Goal: Task Accomplishment & Management: Check status

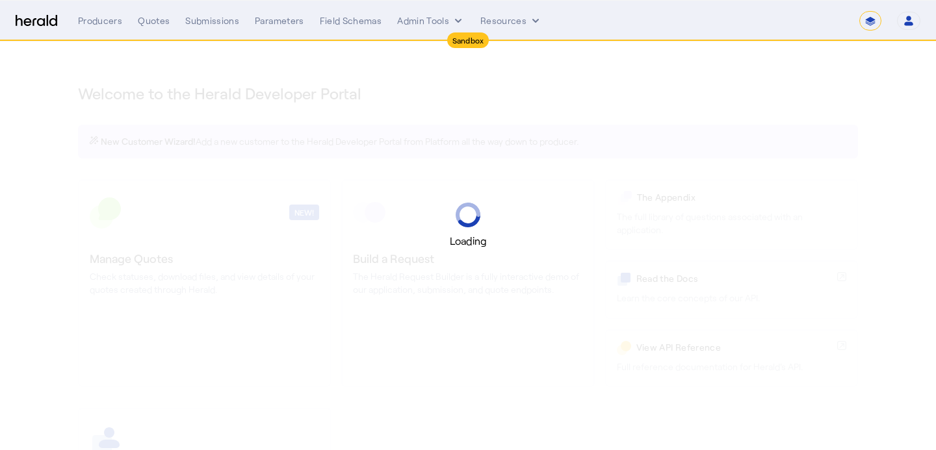
select select "*******"
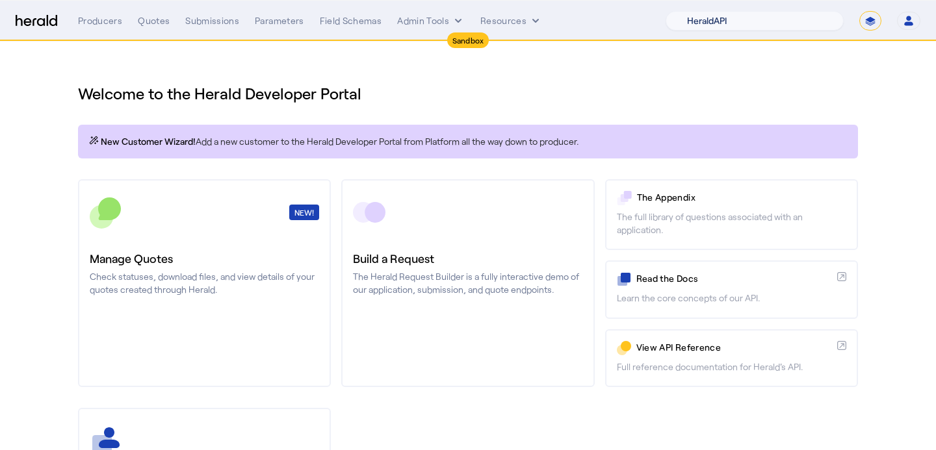
click at [751, 30] on select "1Fort Acrisure Acturis Affinity Advisors Affinity Risk Agentero AmWins Anzen Ao…" at bounding box center [755, 20] width 178 height 19
select select "pfm_1vyo_affinityrisk"
click at [21, 253] on section "Welcome to the Herald Developer Portal New Customer Wizard! Add a new customer …" at bounding box center [468, 342] width 936 height 601
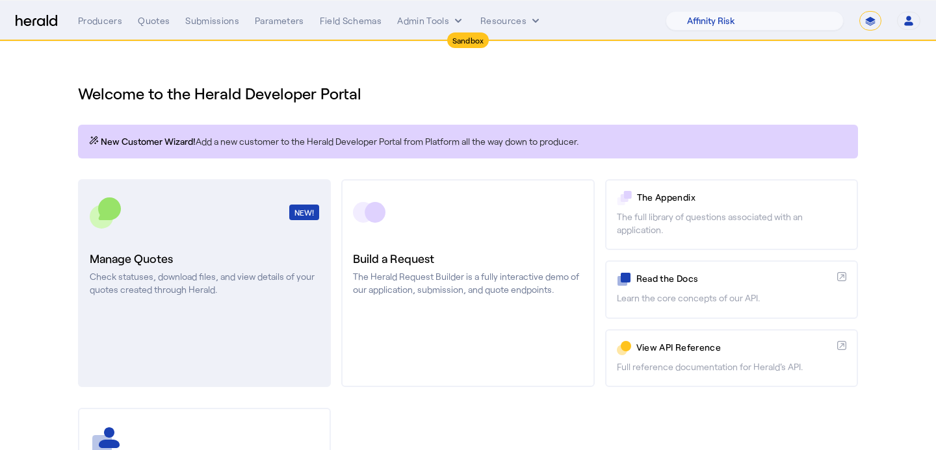
click at [217, 316] on link "NEW! Manage Quotes Check statuses, download files, and view details of your quo…" at bounding box center [204, 283] width 253 height 208
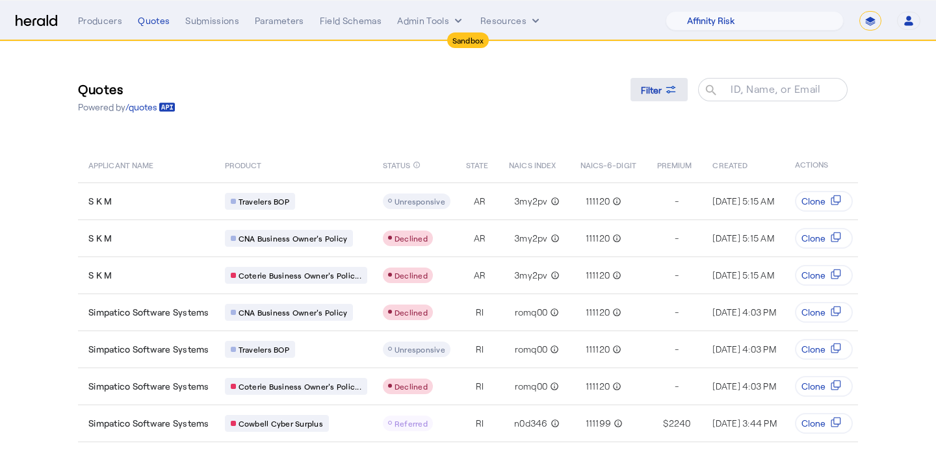
click at [662, 92] on div "Filter" at bounding box center [659, 90] width 36 height 14
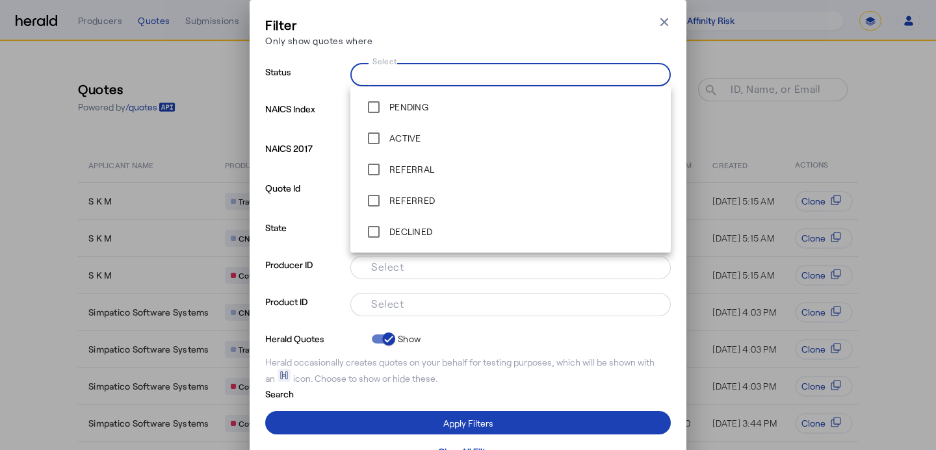
click at [424, 70] on input "Select" at bounding box center [508, 74] width 294 height 16
click at [391, 136] on label "ACTIVE" at bounding box center [404, 138] width 34 height 13
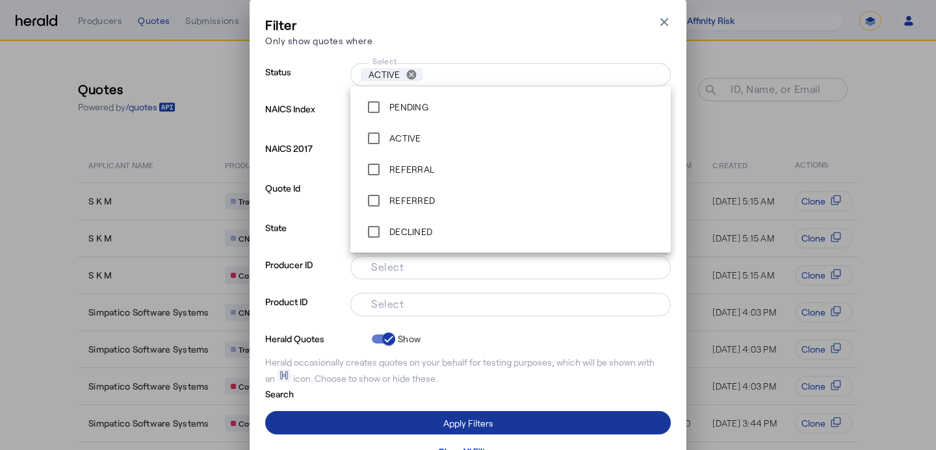
click at [439, 419] on span at bounding box center [468, 423] width 406 height 31
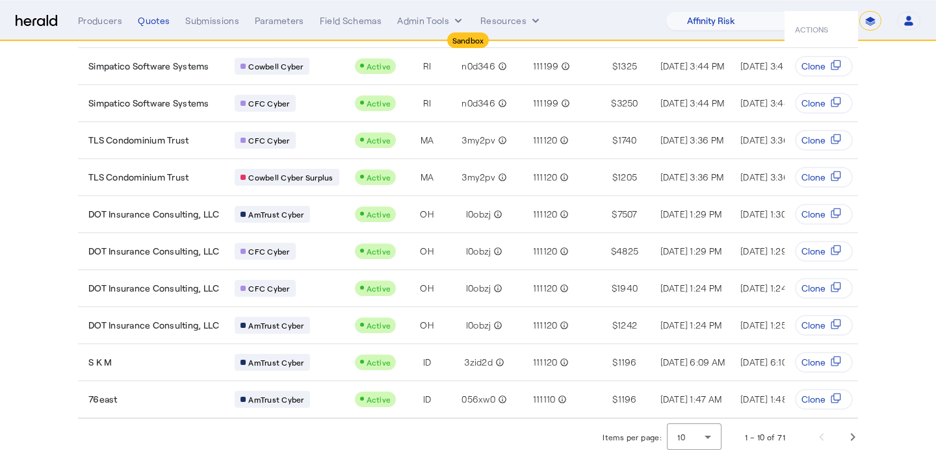
scroll to position [140, 0]
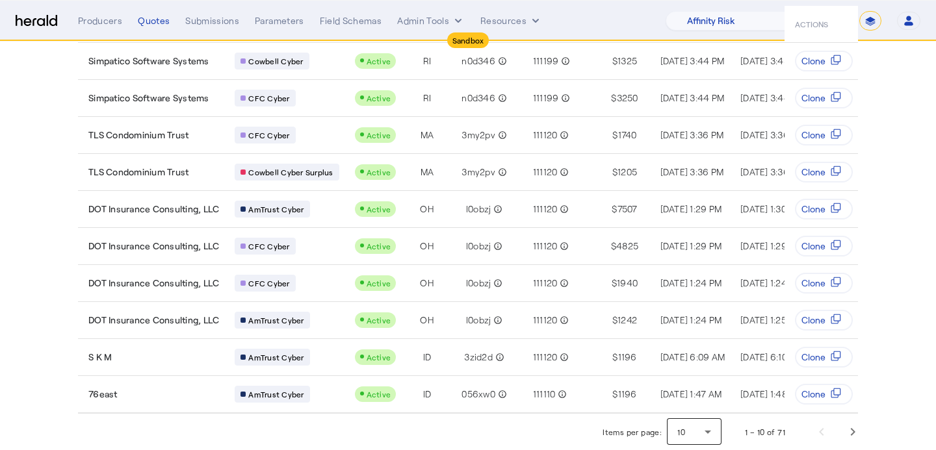
click at [708, 433] on icon at bounding box center [708, 432] width 6 height 3
click at [690, 366] on span "25" at bounding box center [695, 367] width 34 height 16
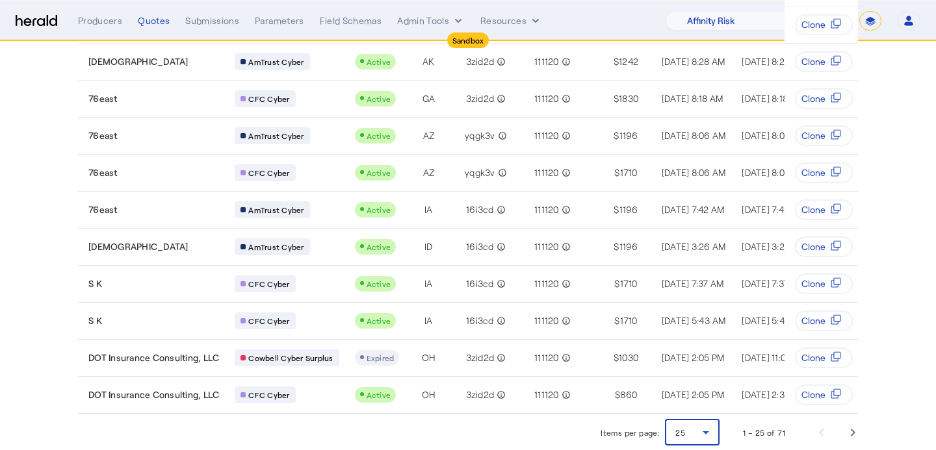
scroll to position [696, 0]
click at [850, 428] on span "Next page" at bounding box center [852, 432] width 31 height 31
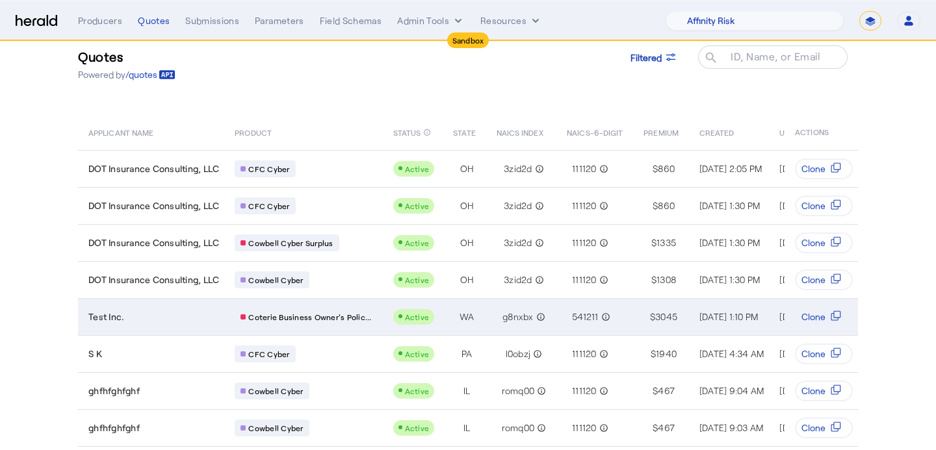
scroll to position [31, 0]
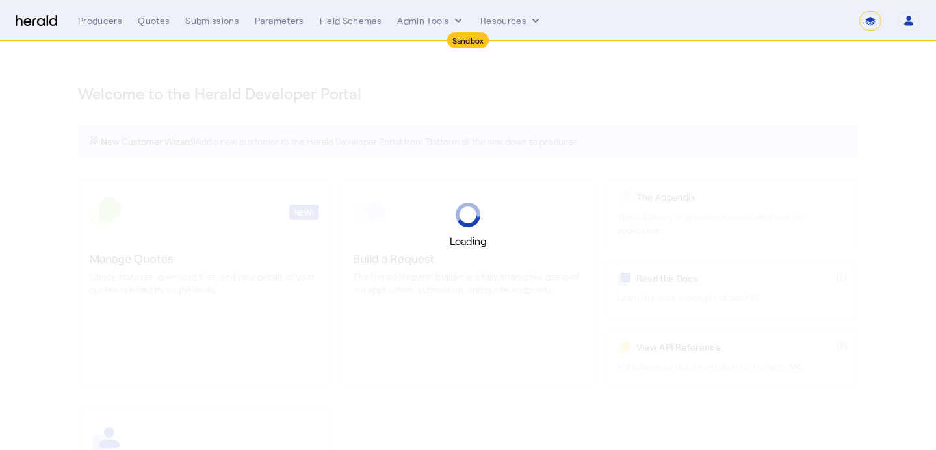
select select "*******"
click at [783, 14] on select "1Fort Acrisure Acturis Affinity Advisors Affinity Risk Agentero AmWins Anzen Ao…" at bounding box center [755, 20] width 178 height 19
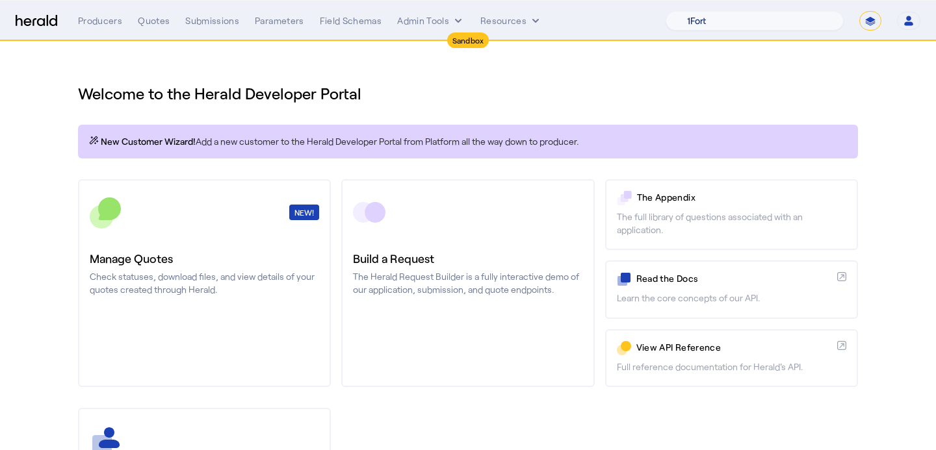
select select "pfm_1vyo_affinityrisk"
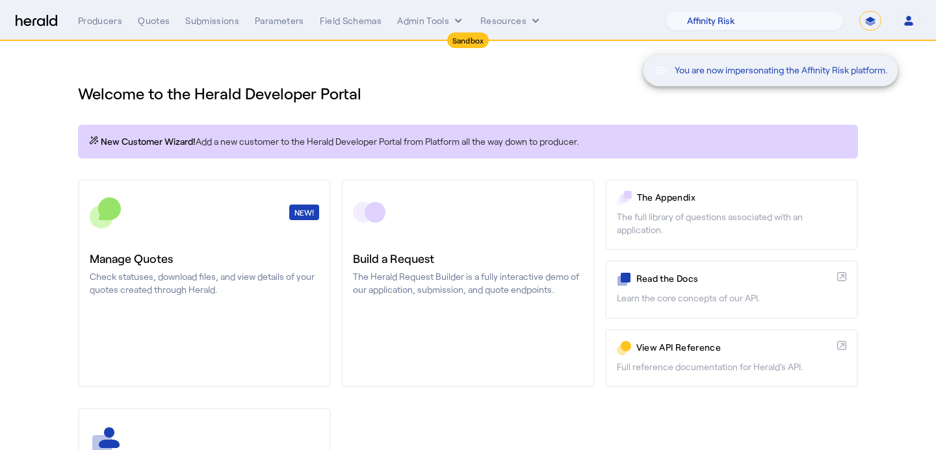
click at [187, 296] on div "You are now impersonating the Affinity Risk platform." at bounding box center [468, 225] width 936 height 450
click at [186, 281] on p "Check statuses, download files, and view details of your quotes created through…" at bounding box center [204, 283] width 229 height 26
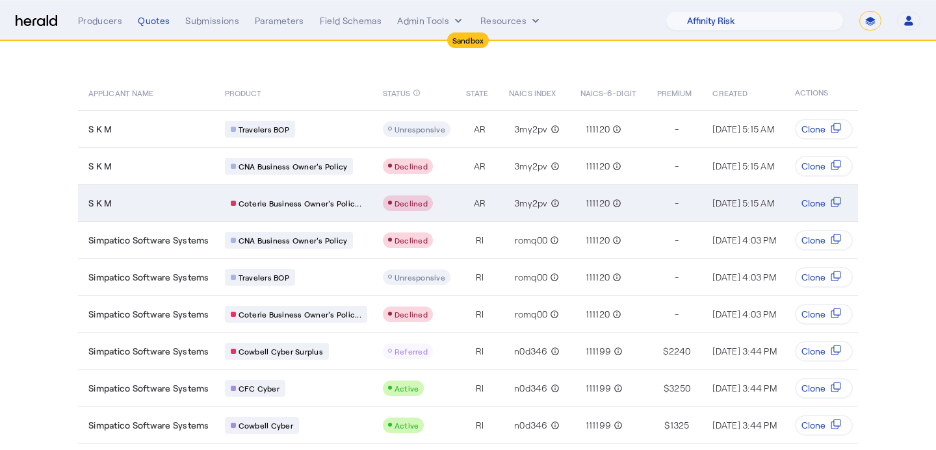
scroll to position [140, 0]
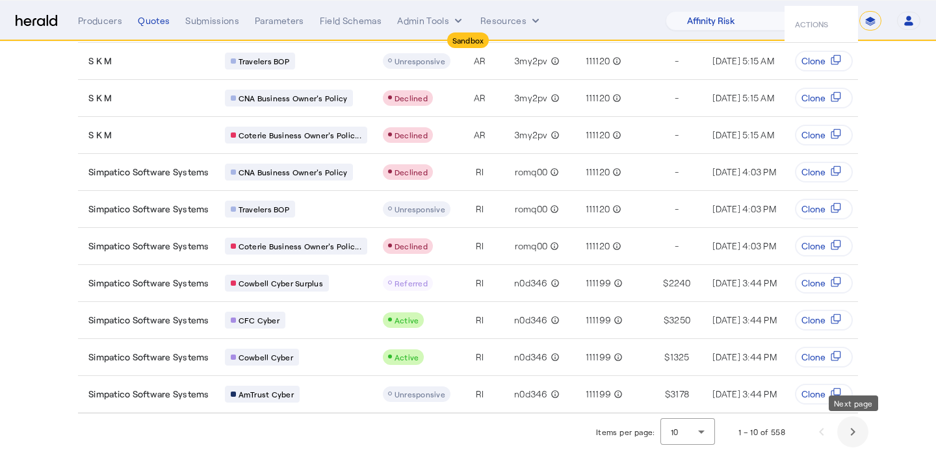
click at [844, 432] on span "Next page" at bounding box center [852, 432] width 31 height 31
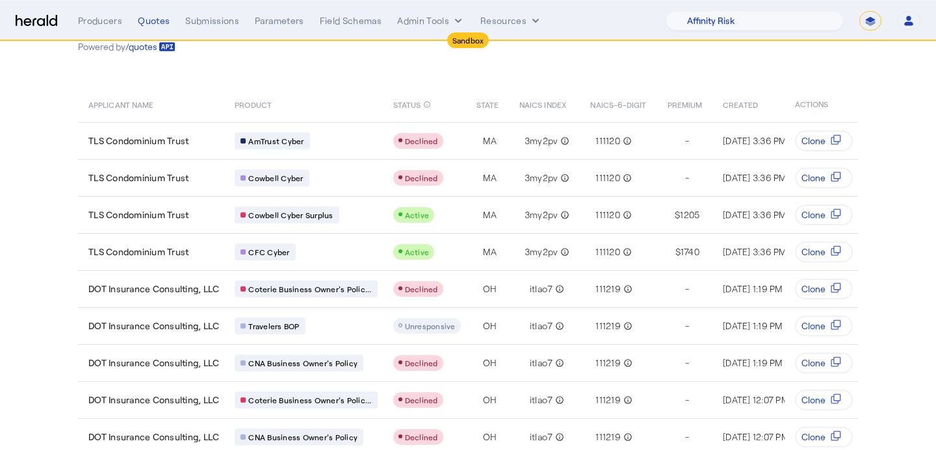
scroll to position [0, 0]
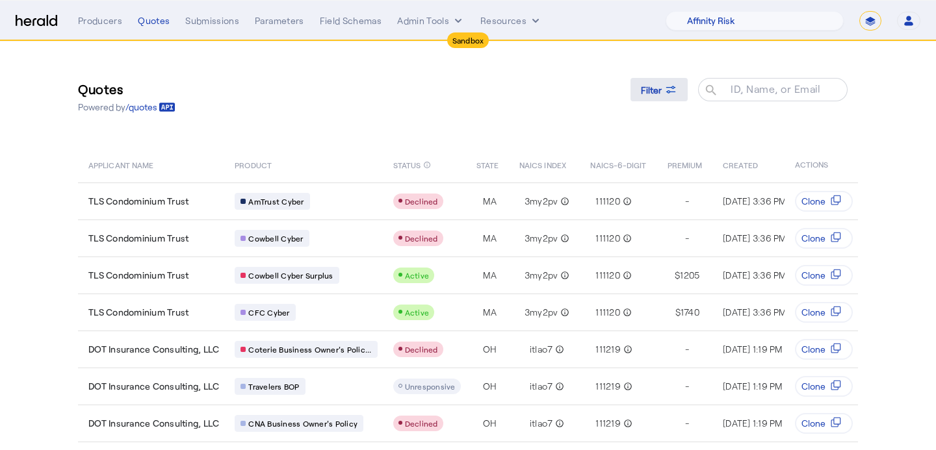
click at [645, 79] on span at bounding box center [658, 89] width 57 height 31
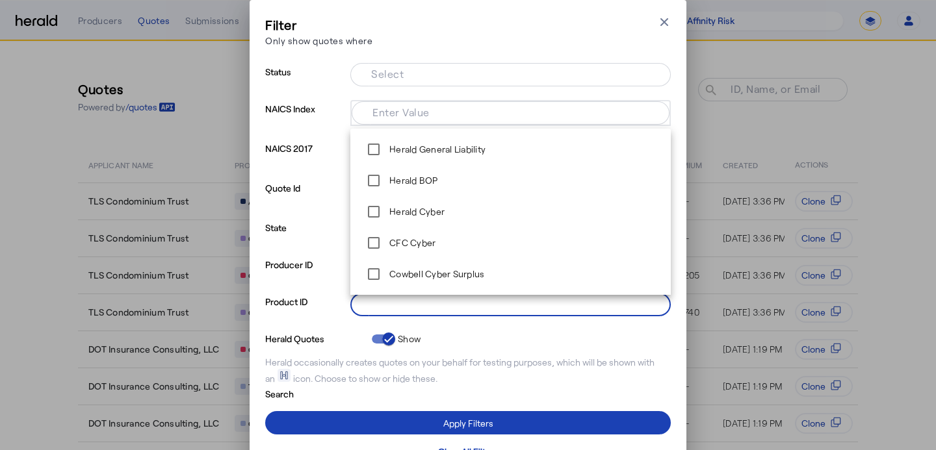
click at [403, 302] on input "Select" at bounding box center [508, 304] width 294 height 16
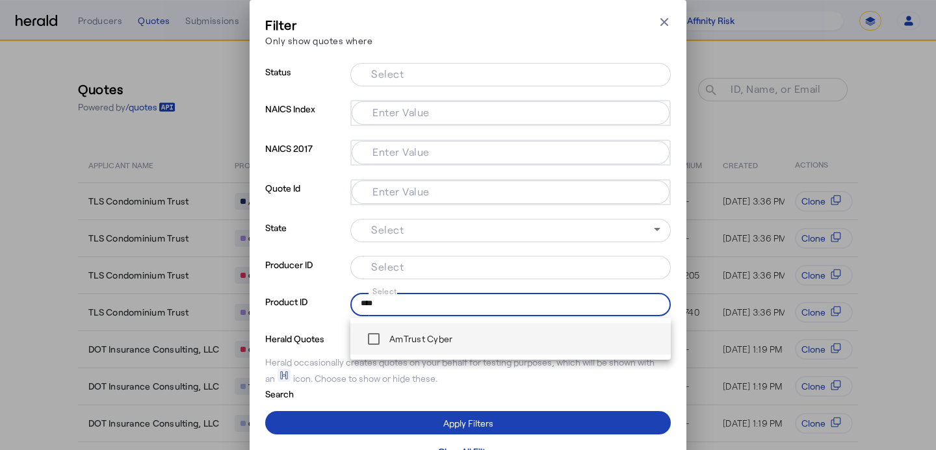
type input "****"
click at [408, 333] on label "AmTrust Cyber" at bounding box center [420, 339] width 66 height 13
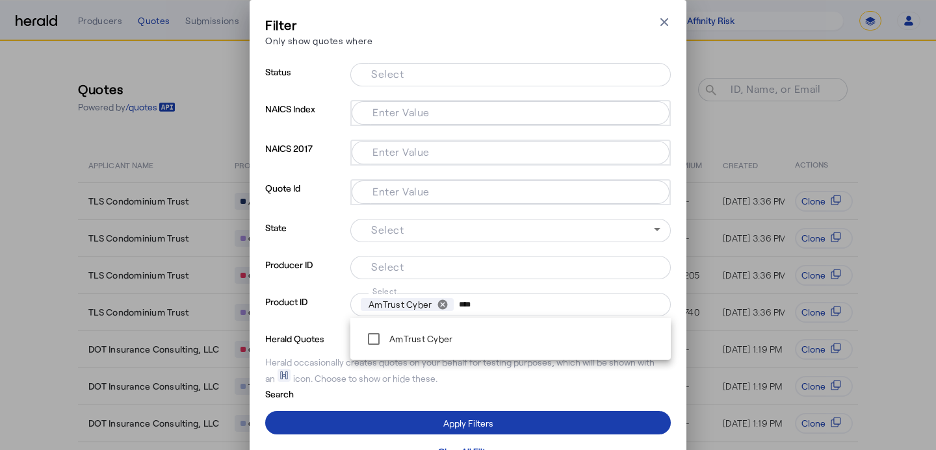
click at [420, 422] on span at bounding box center [468, 423] width 406 height 31
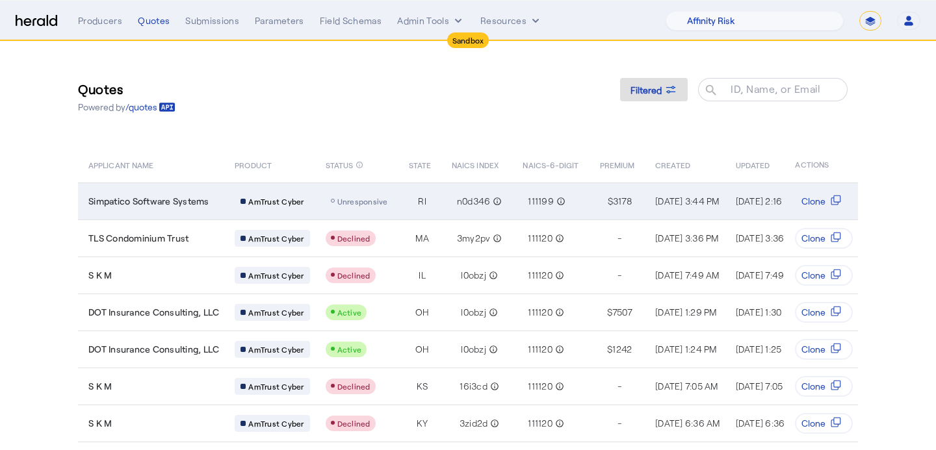
click at [357, 197] on span "Unresponsive" at bounding box center [362, 201] width 51 height 9
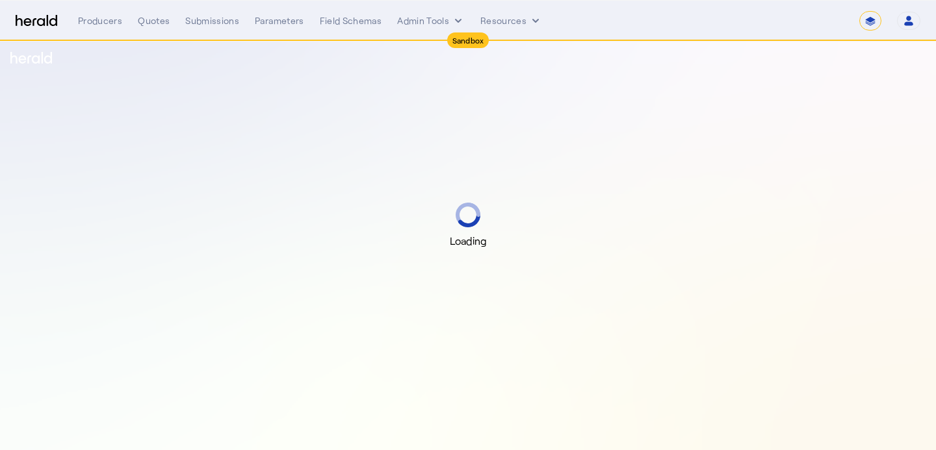
select select "*******"
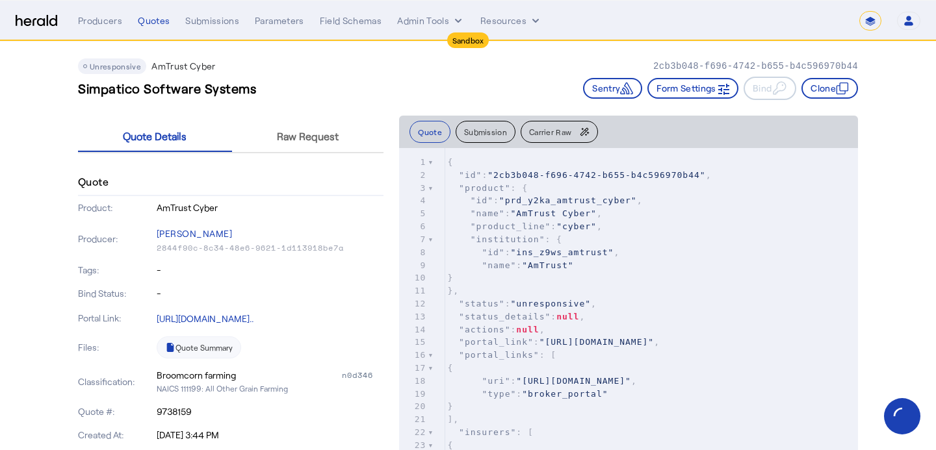
scroll to position [8, 0]
click at [560, 141] on button "Carrier Raw" at bounding box center [559, 133] width 77 height 22
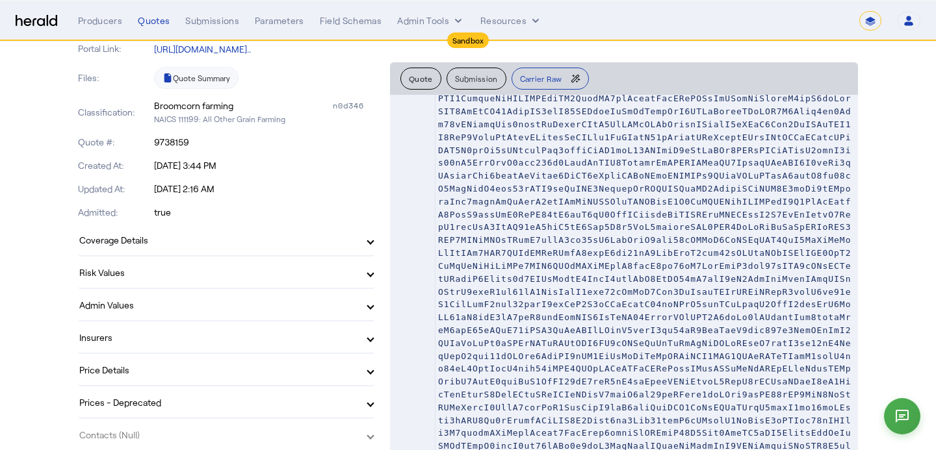
scroll to position [0, 0]
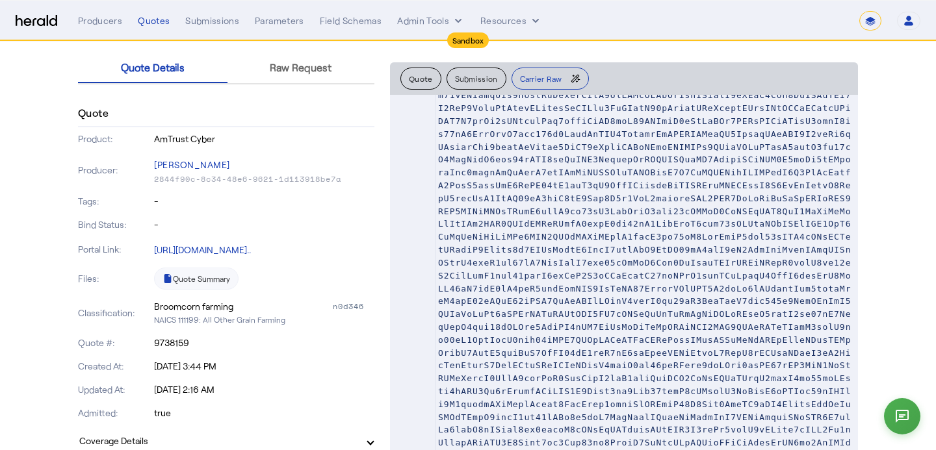
scroll to position [23266, 0]
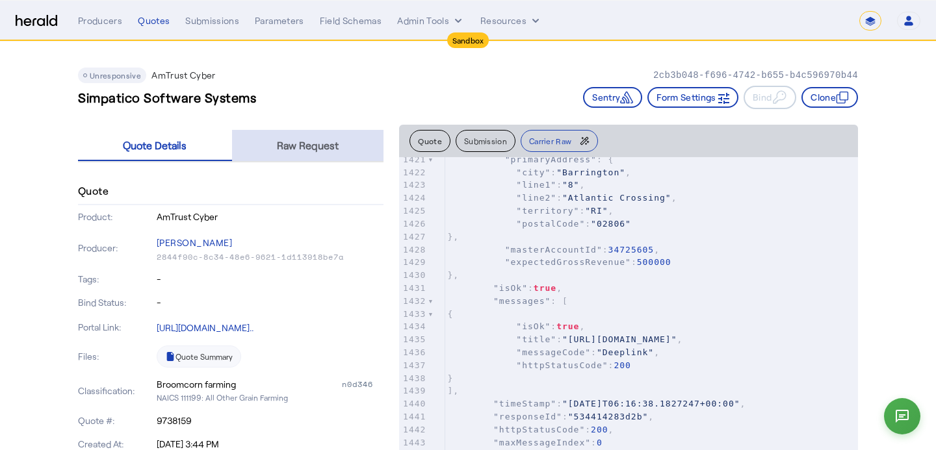
click at [291, 160] on span "Raw Request" at bounding box center [308, 145] width 62 height 31
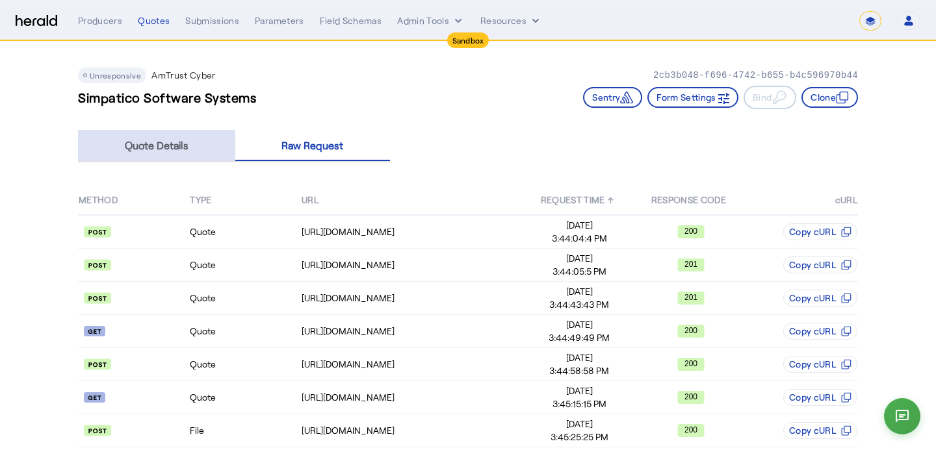
click at [168, 150] on span "Quote Details" at bounding box center [157, 145] width 64 height 10
